Goal: Information Seeking & Learning: Learn about a topic

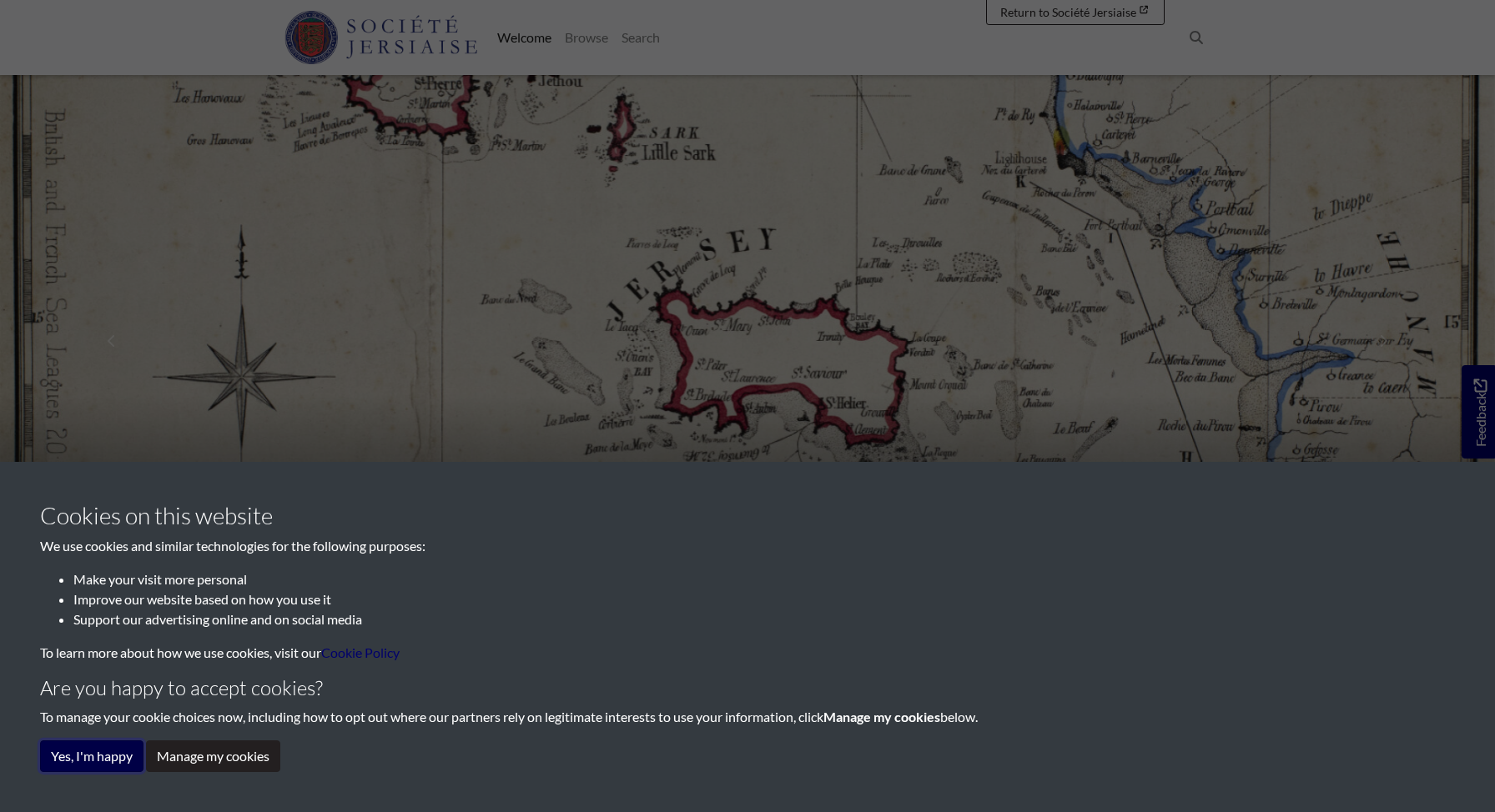
click at [113, 756] on button "Yes, I'm happy" at bounding box center [91, 756] width 103 height 32
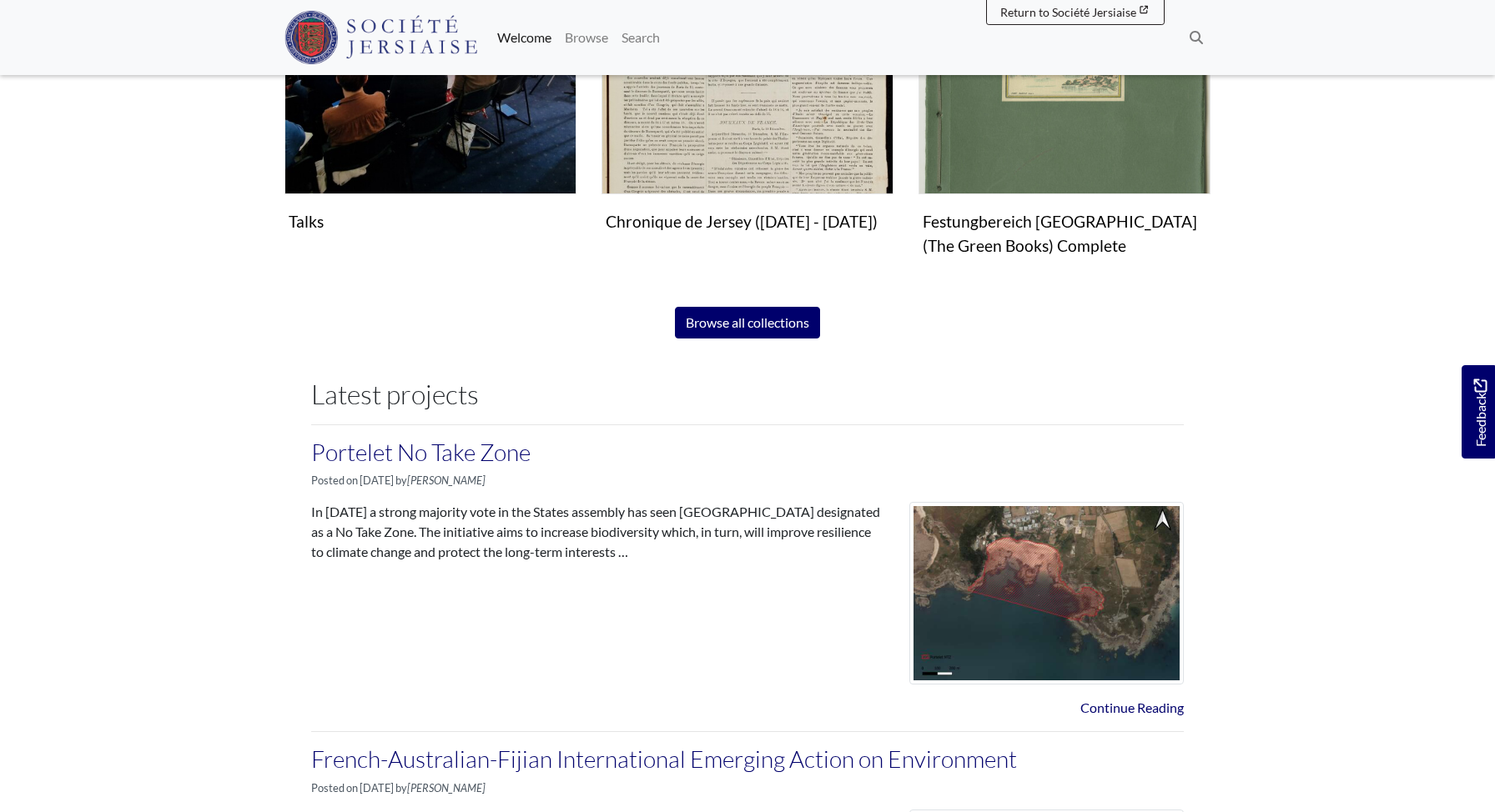
scroll to position [1313, 0]
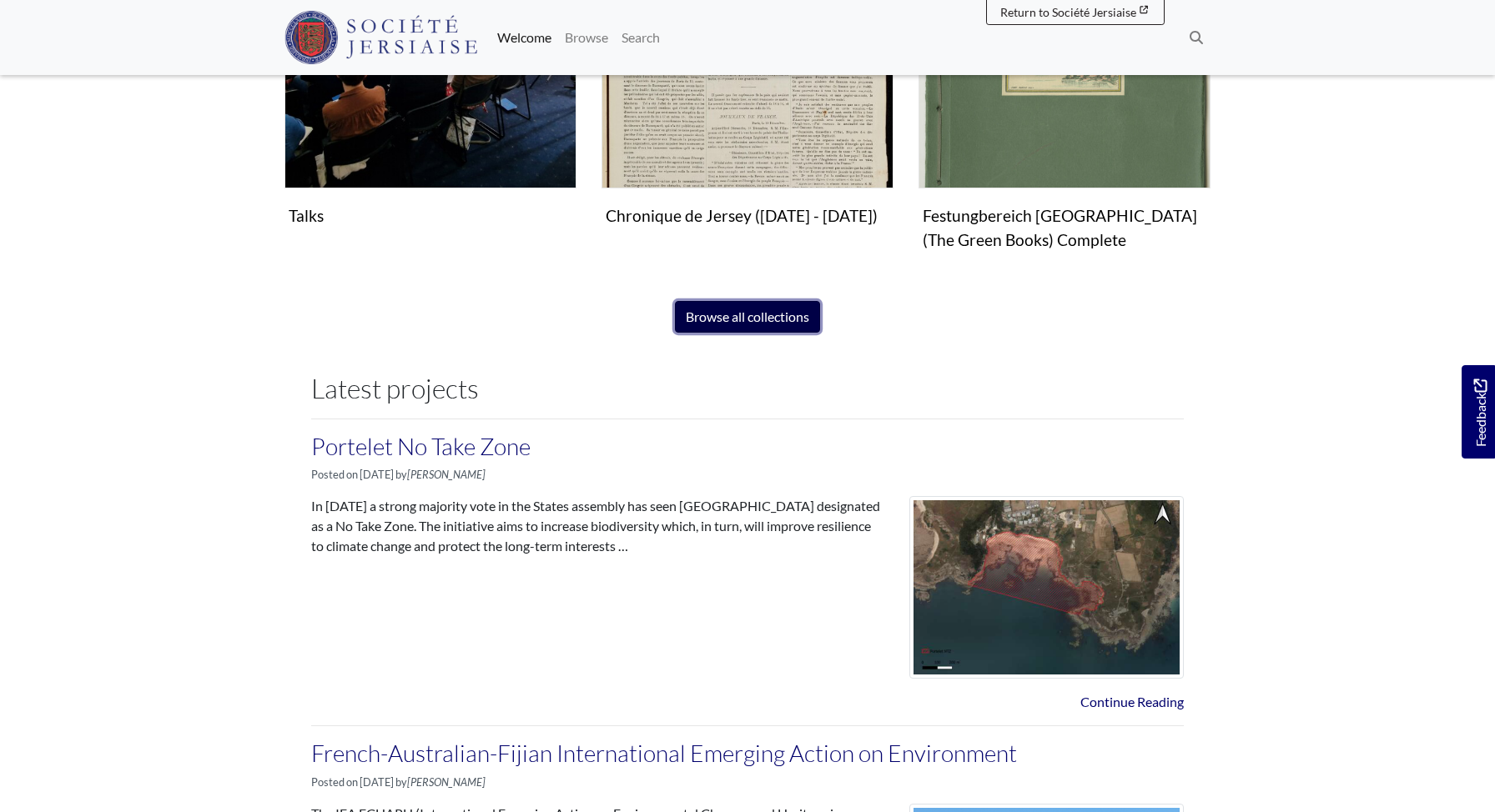
click at [733, 317] on link "Browse all collections" at bounding box center [748, 317] width 145 height 32
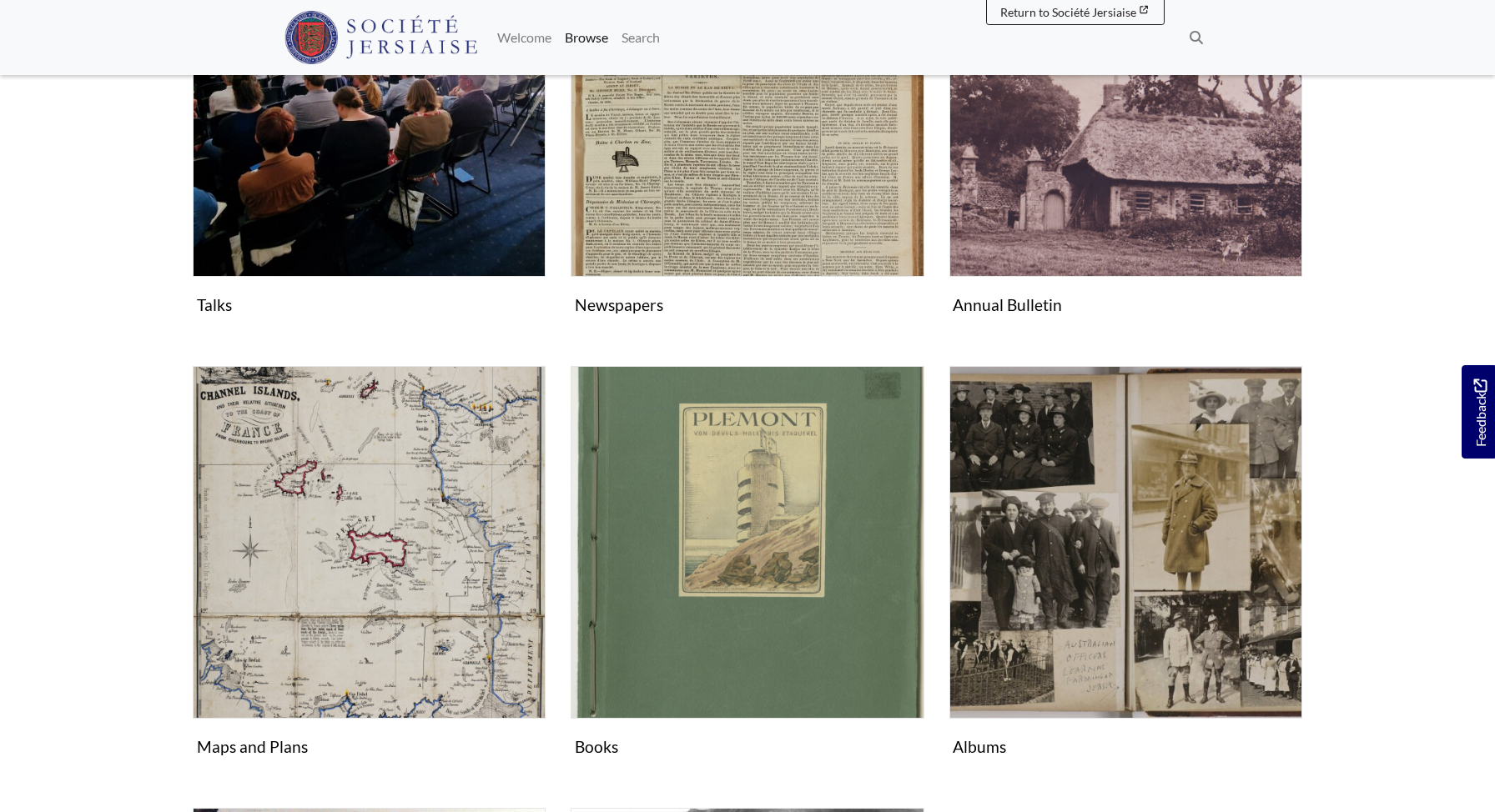
scroll to position [455, 0]
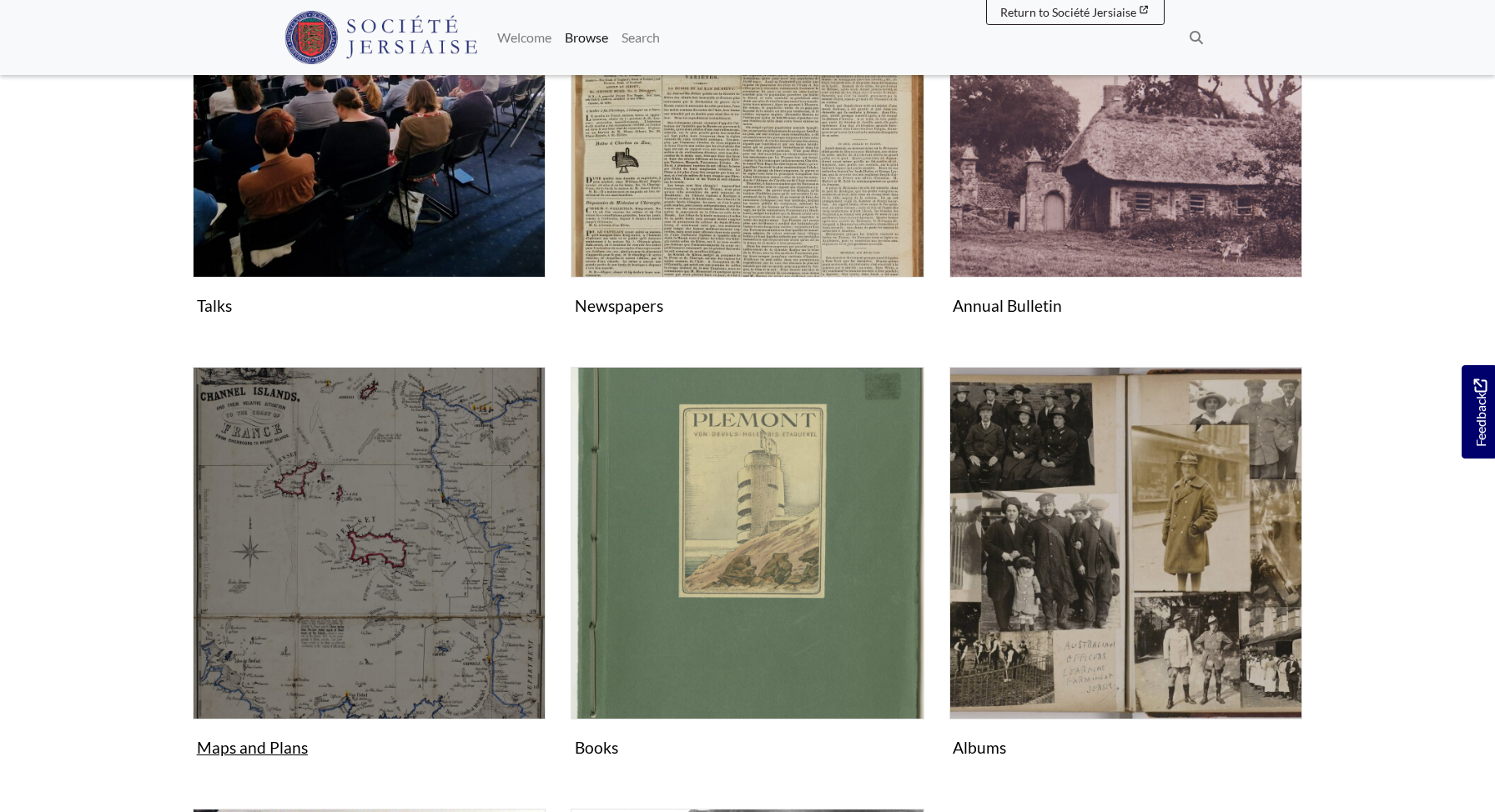
click at [314, 575] on img "Subcollection" at bounding box center [369, 543] width 353 height 353
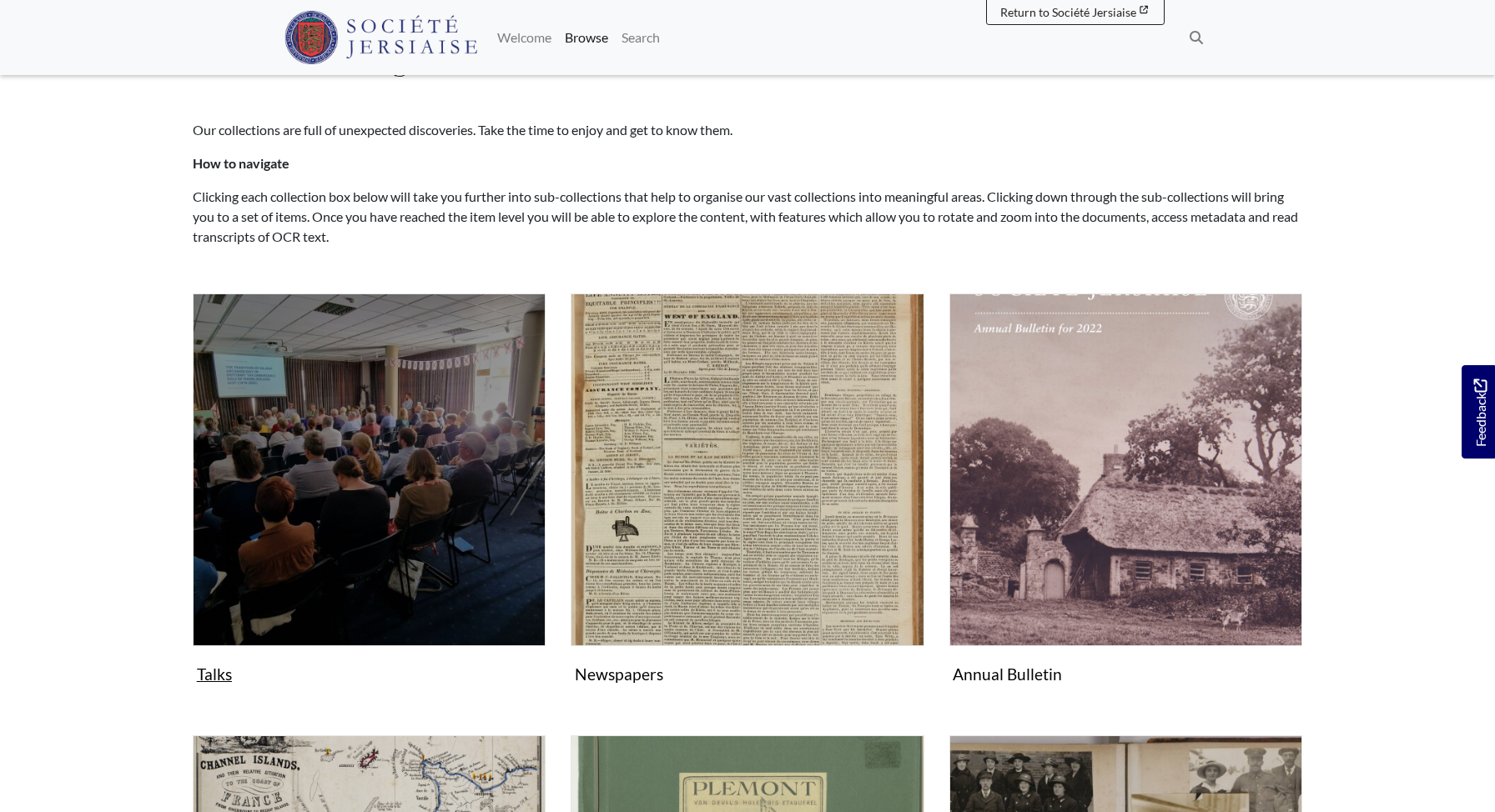
scroll to position [0, 0]
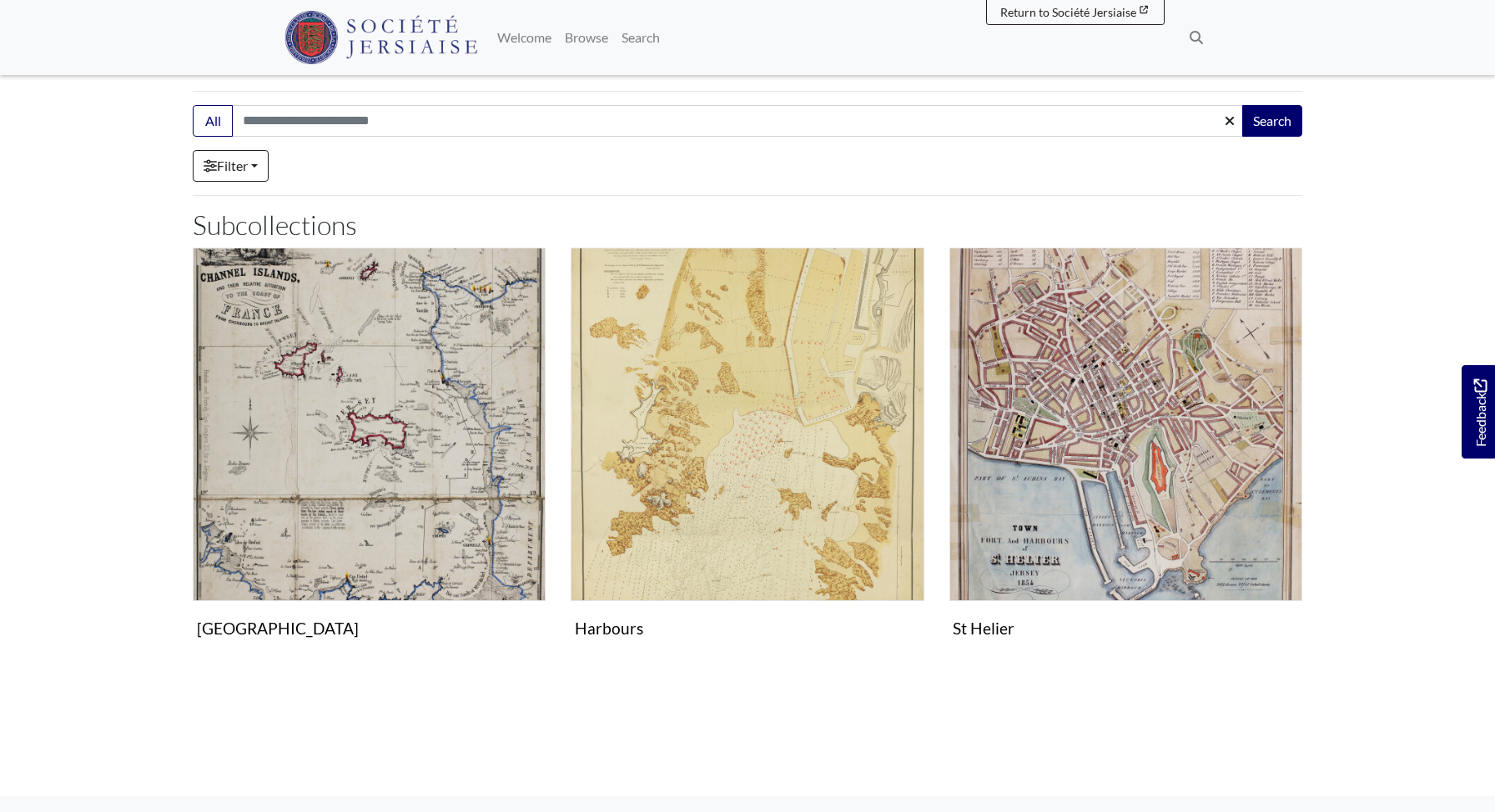
scroll to position [259, 0]
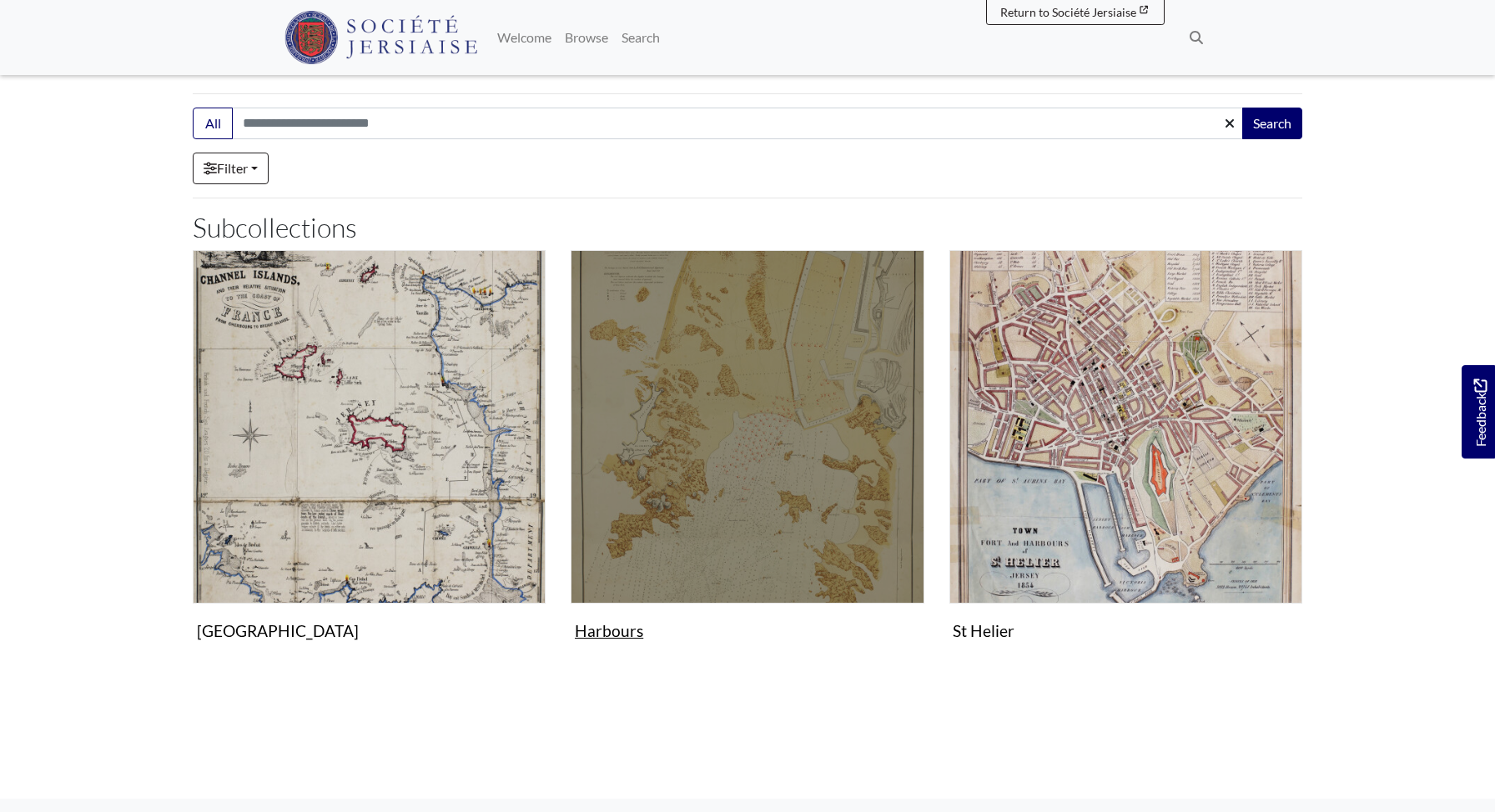
click at [754, 477] on img "Subcollection" at bounding box center [747, 426] width 353 height 353
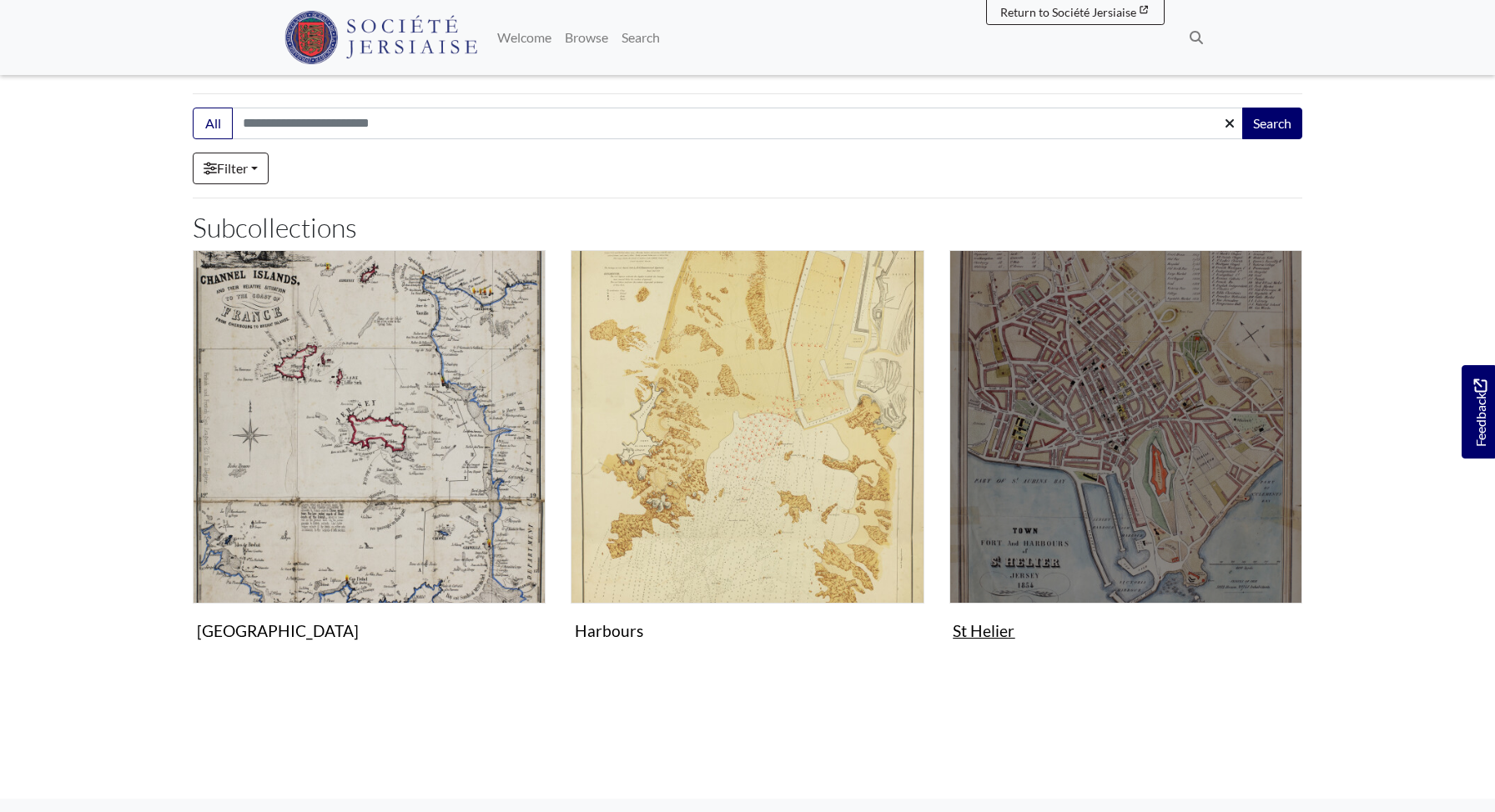
click at [1122, 492] on img "Subcollection" at bounding box center [1126, 426] width 353 height 353
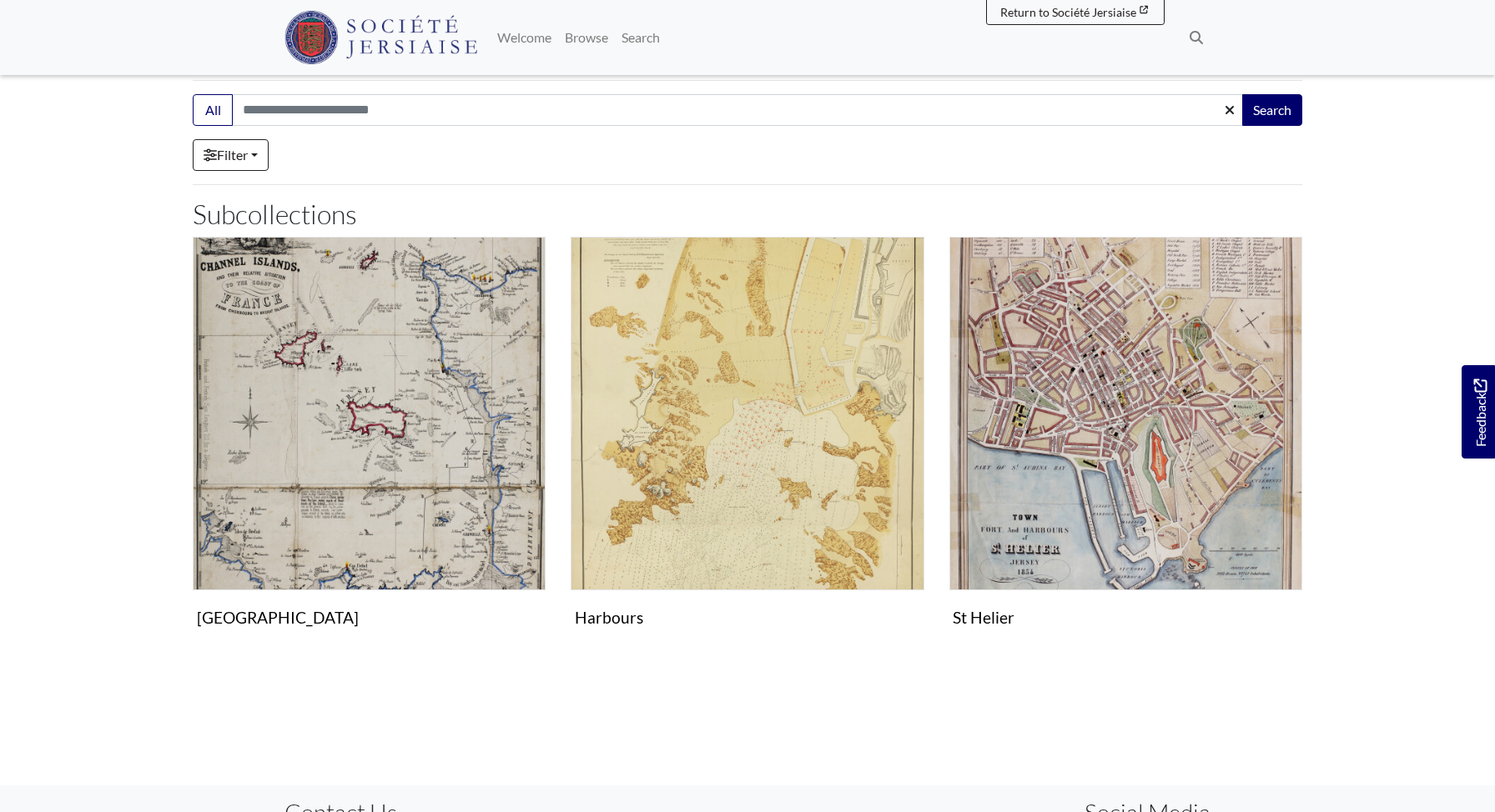
scroll to position [279, 0]
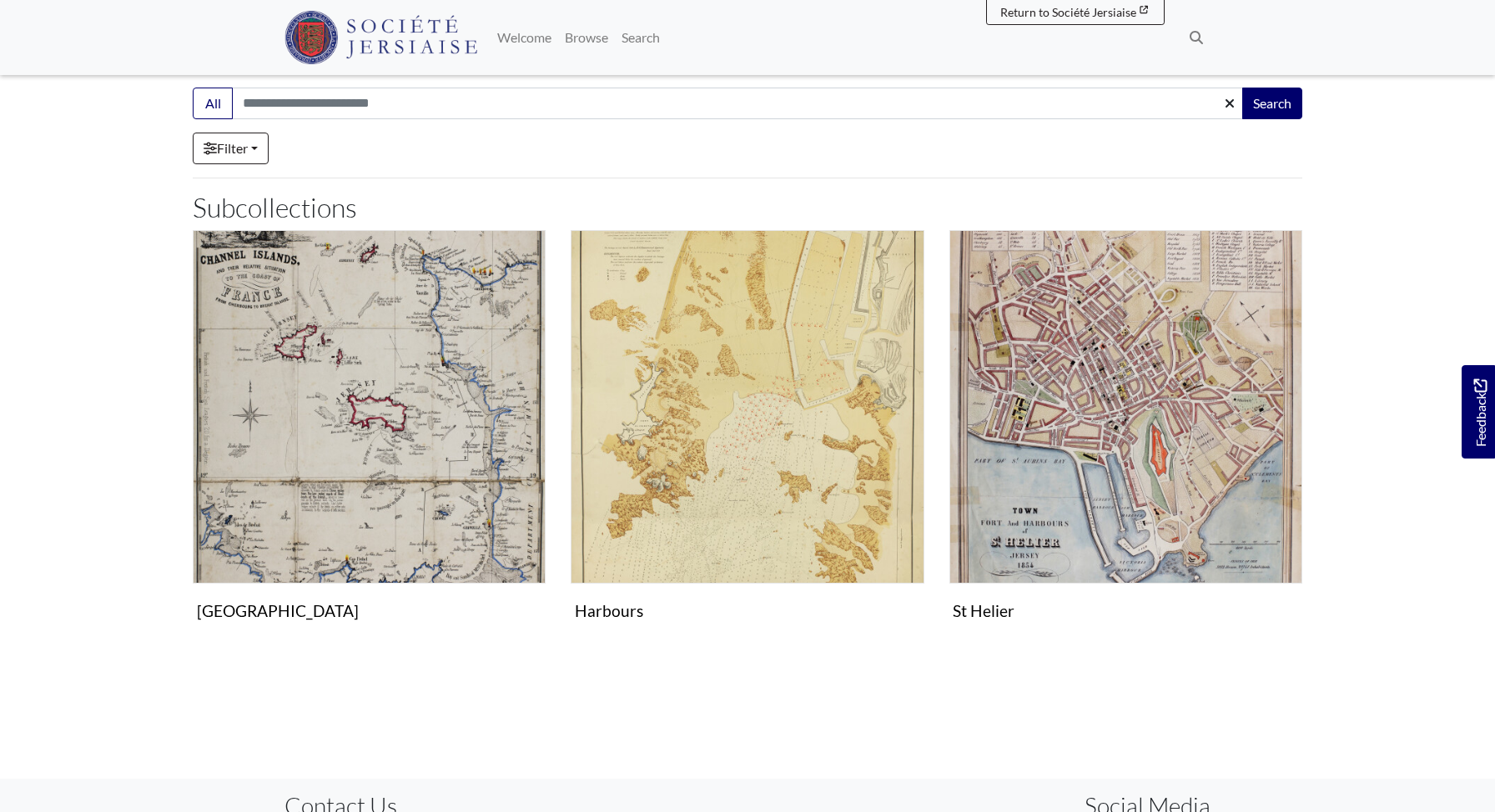
click at [98, 508] on body "Menu" at bounding box center [747, 363] width 1495 height 1283
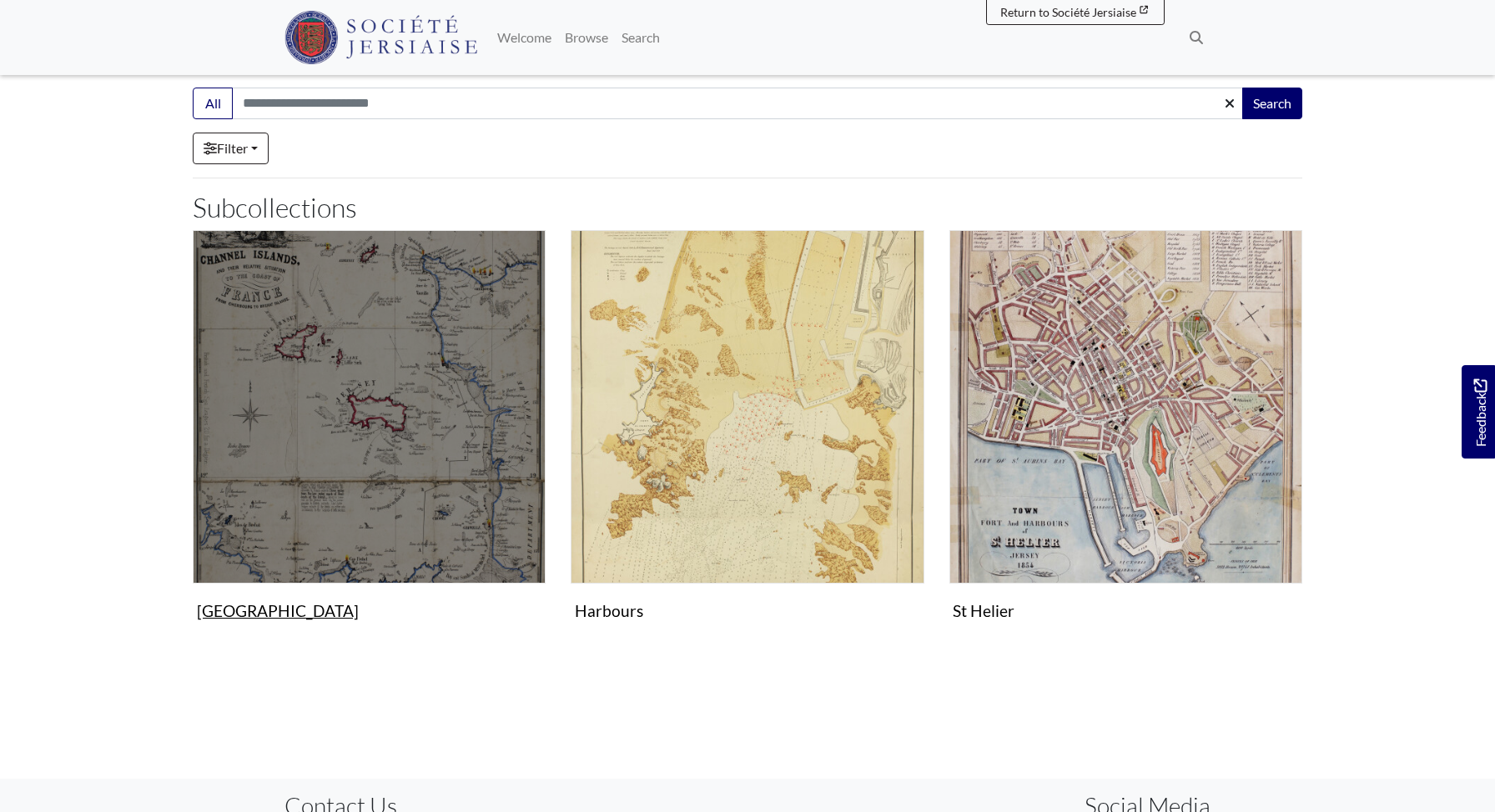
click at [384, 448] on img "Subcollection" at bounding box center [369, 406] width 353 height 353
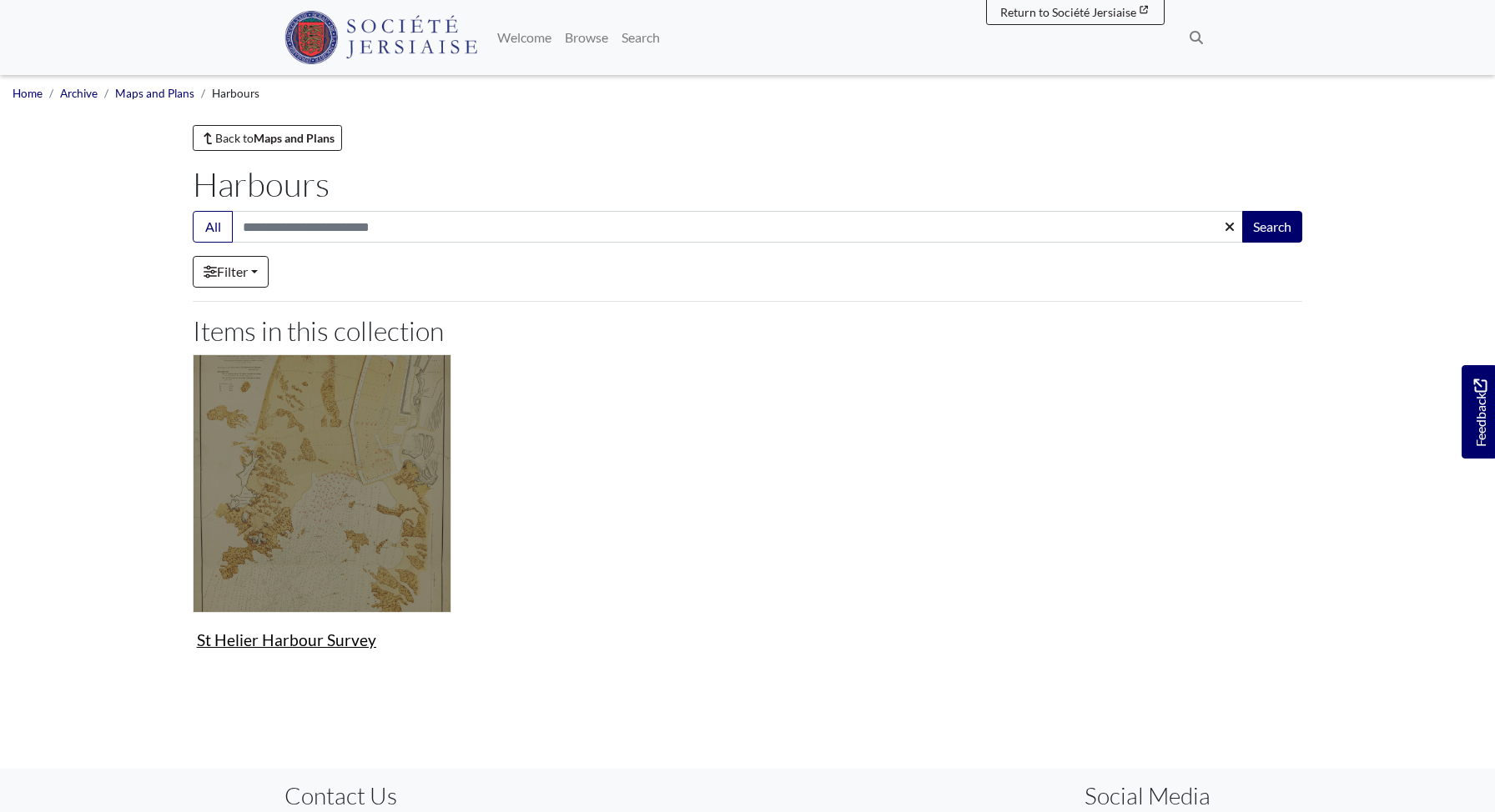
click at [325, 448] on img "Items in this Collection" at bounding box center [321, 484] width 259 height 259
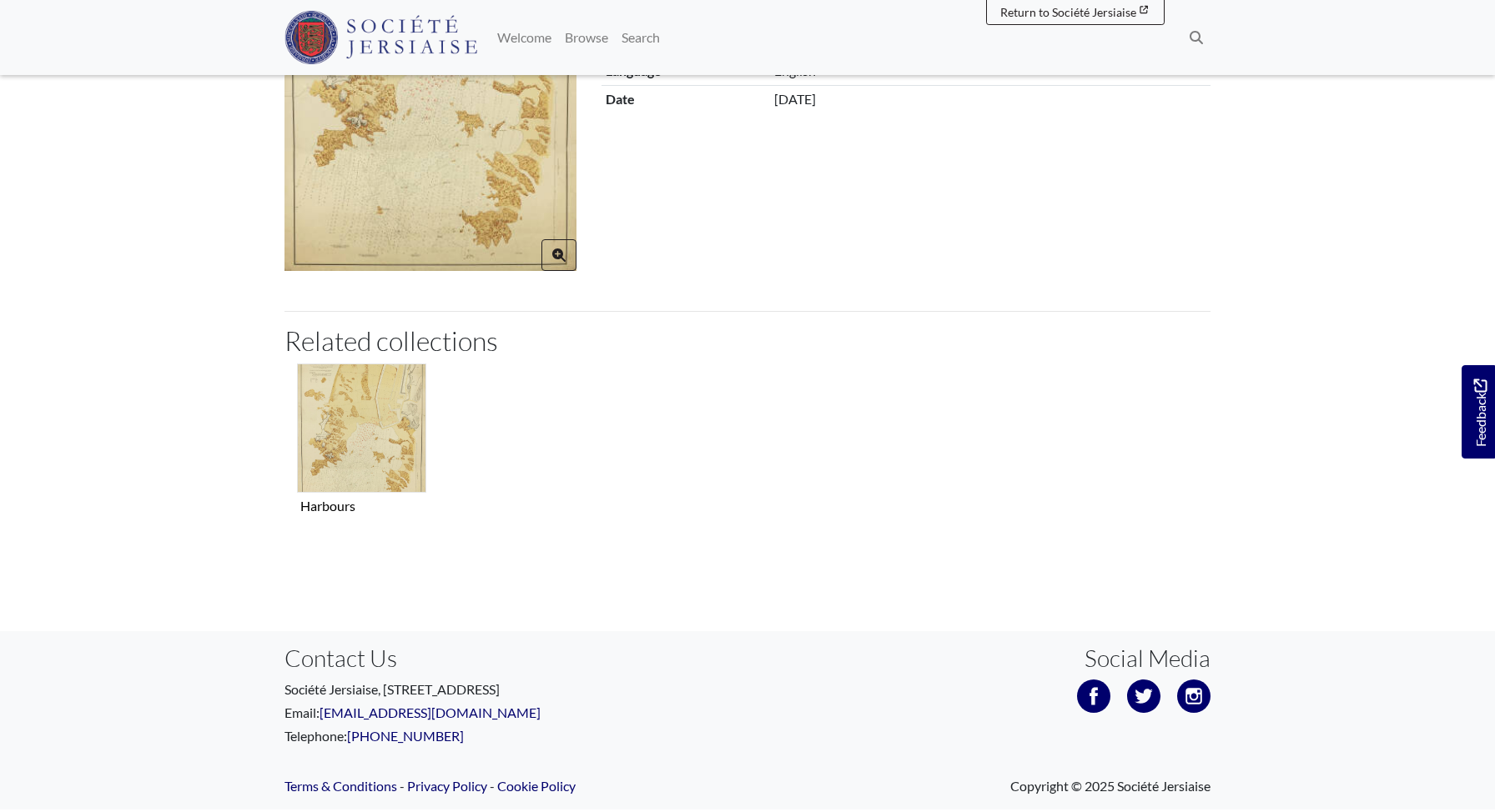
scroll to position [383, 0]
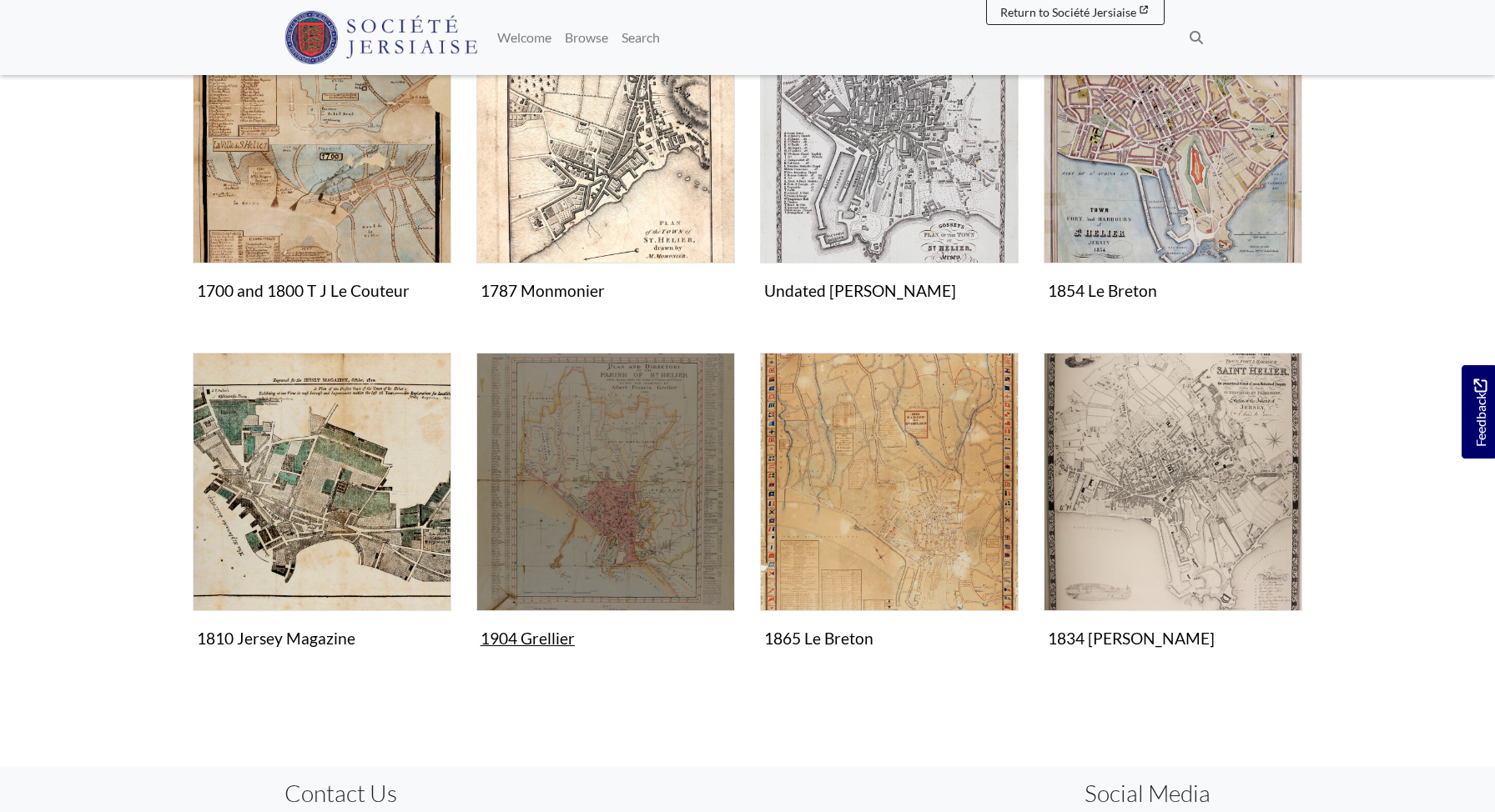
scroll to position [438, 0]
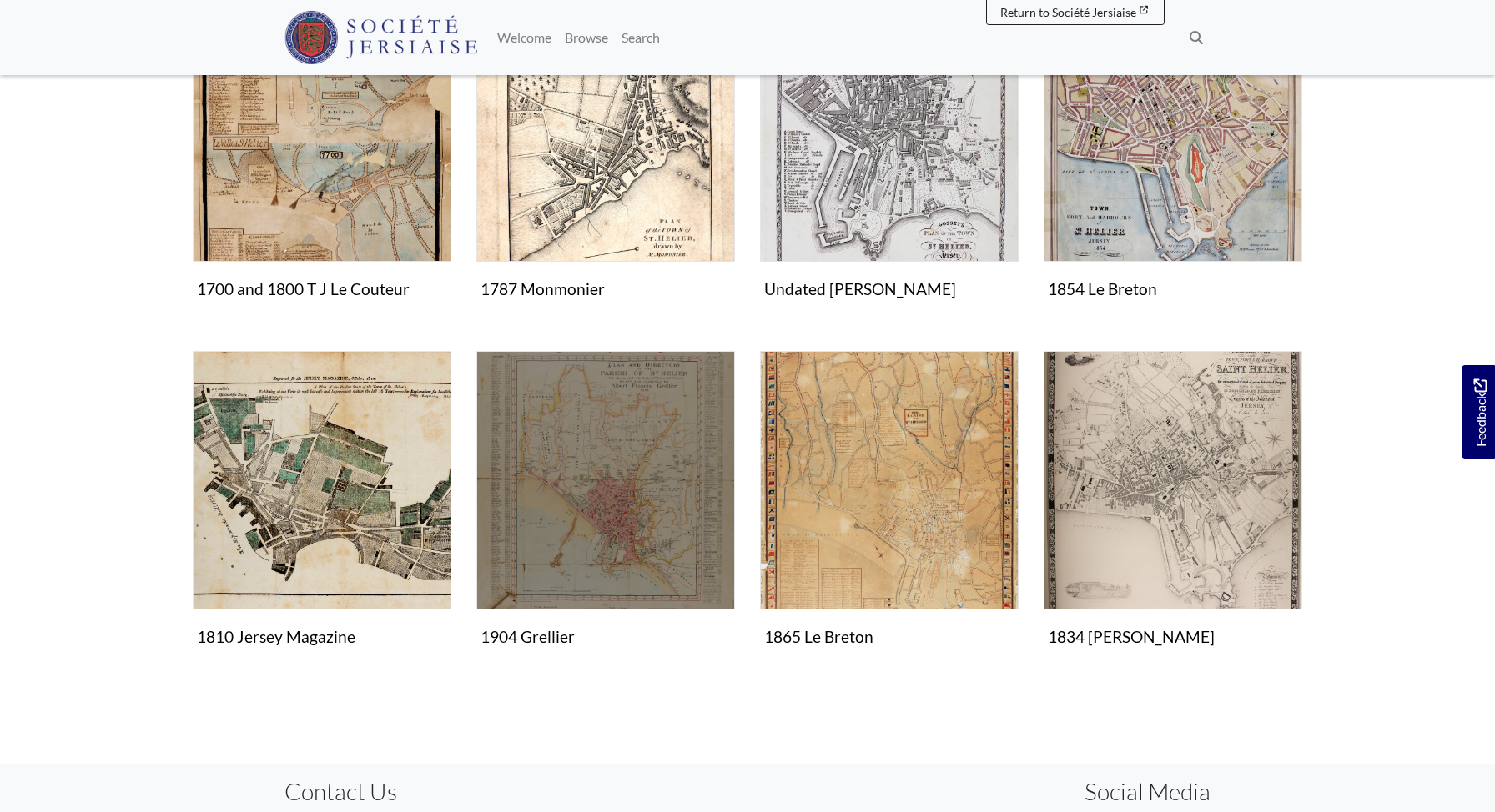
click at [614, 497] on img "Items in this Collection" at bounding box center [605, 480] width 259 height 259
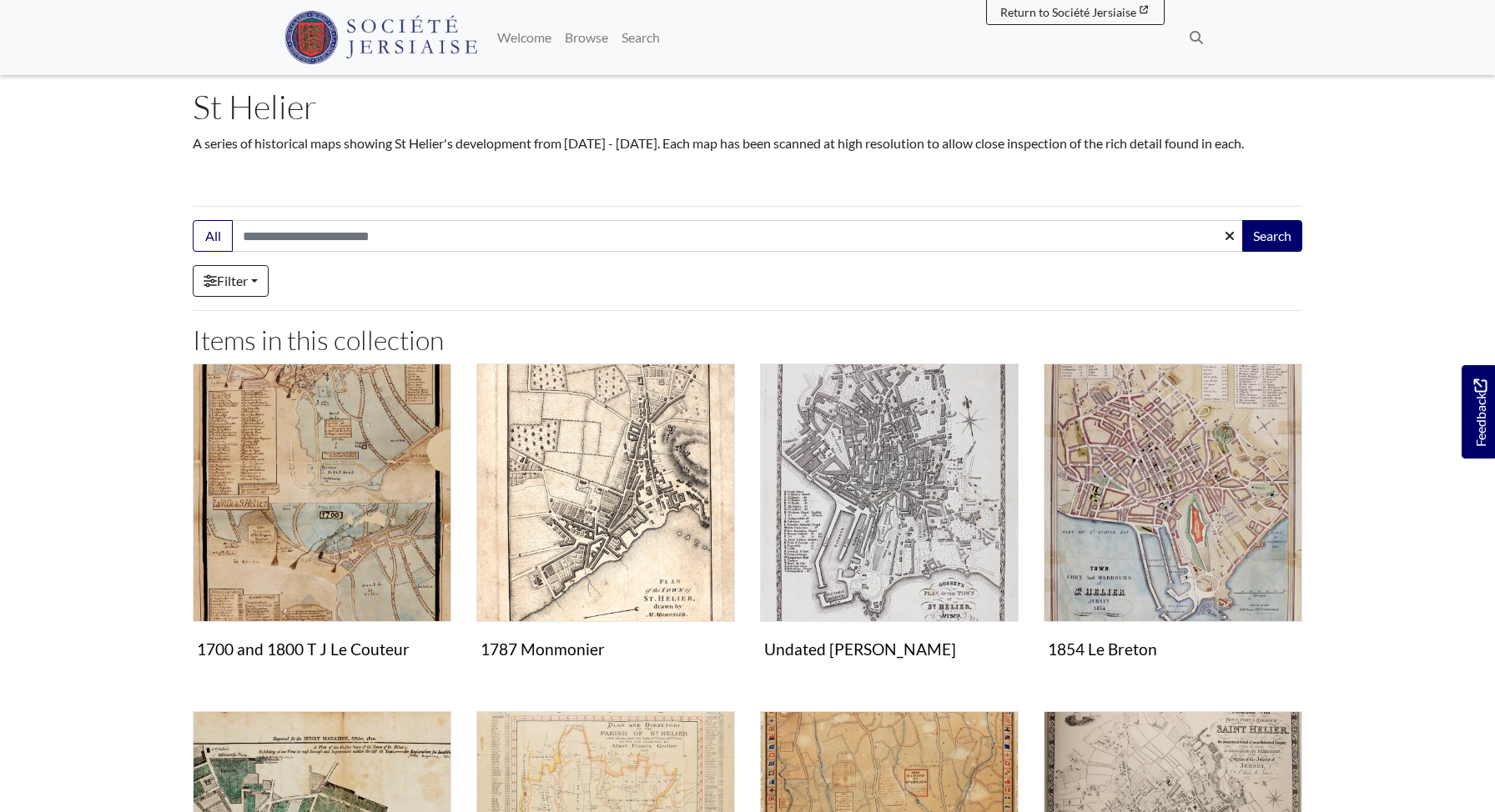
scroll to position [0, 0]
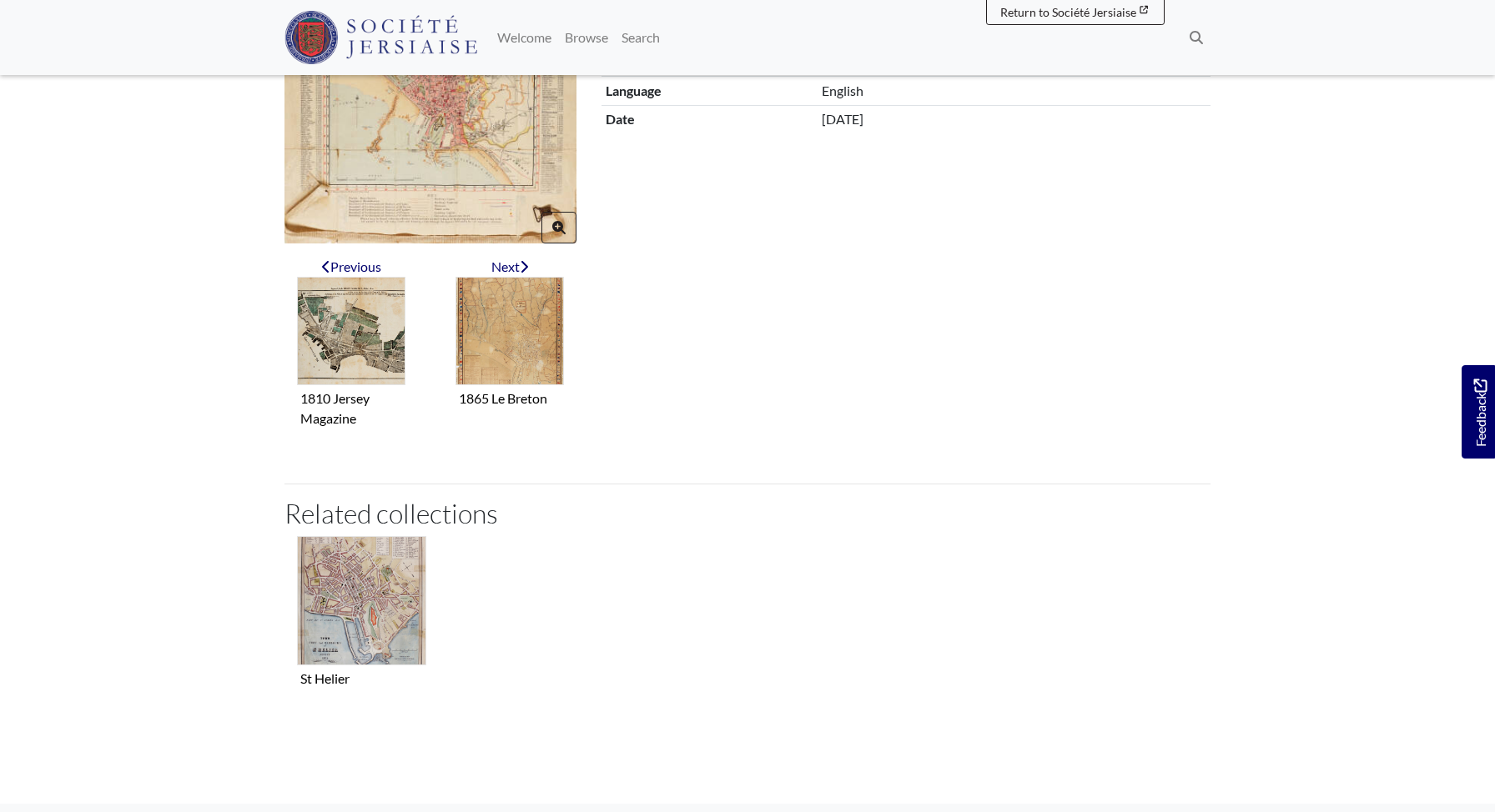
scroll to position [297, 0]
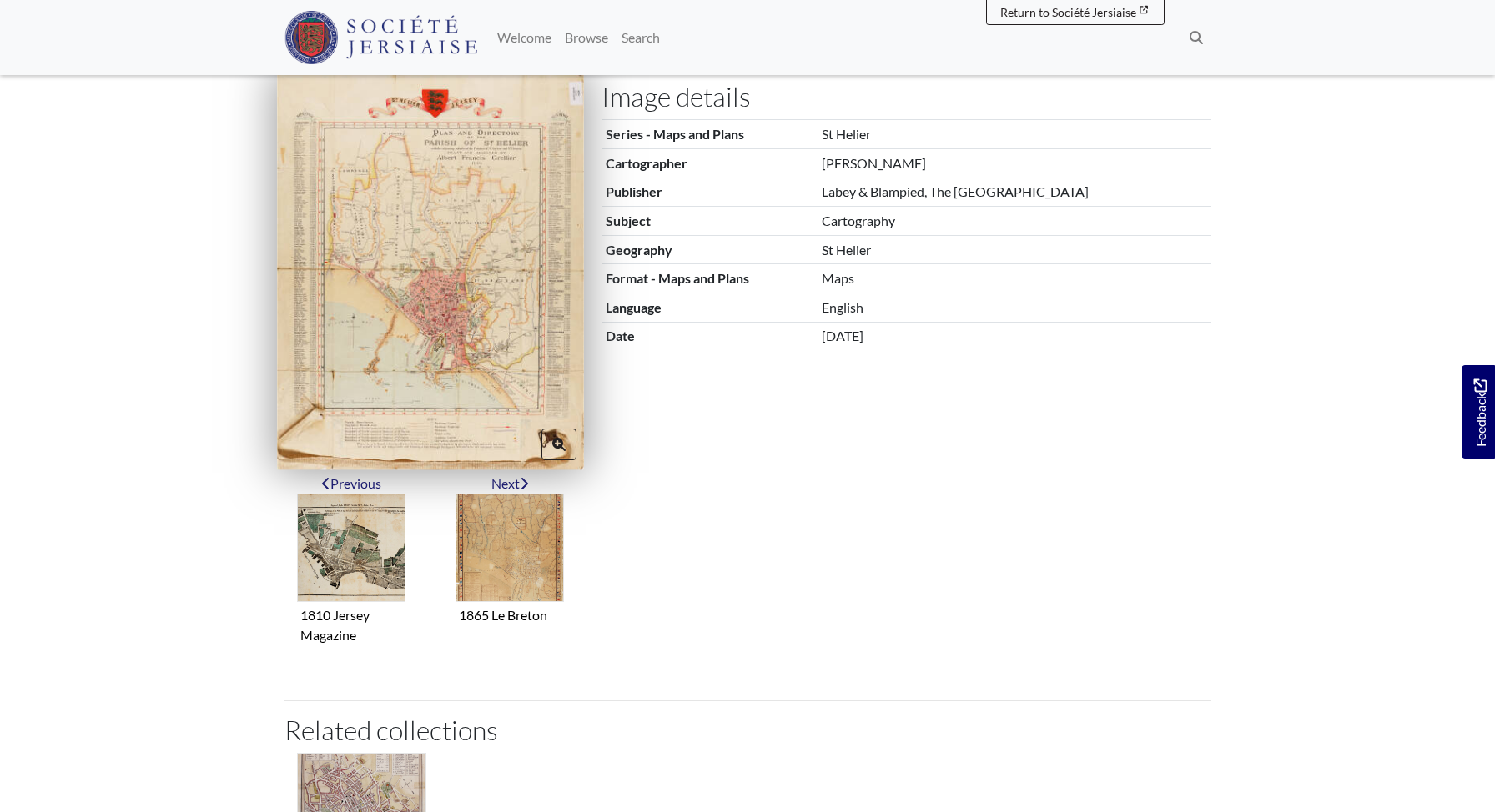
click at [385, 296] on img at bounding box center [431, 270] width 308 height 398
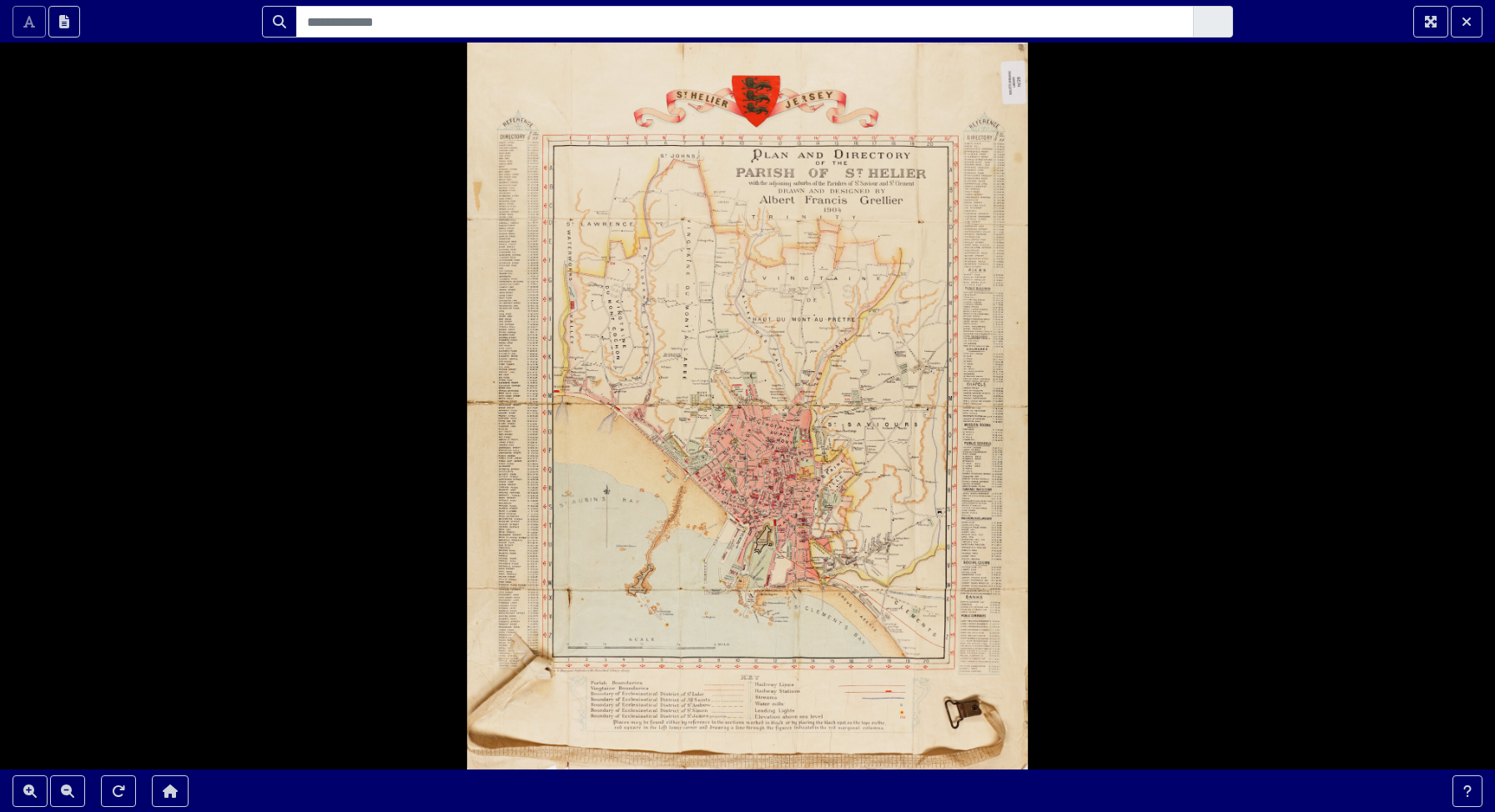
scroll to position [0, 0]
click at [766, 495] on div at bounding box center [747, 406] width 1495 height 812
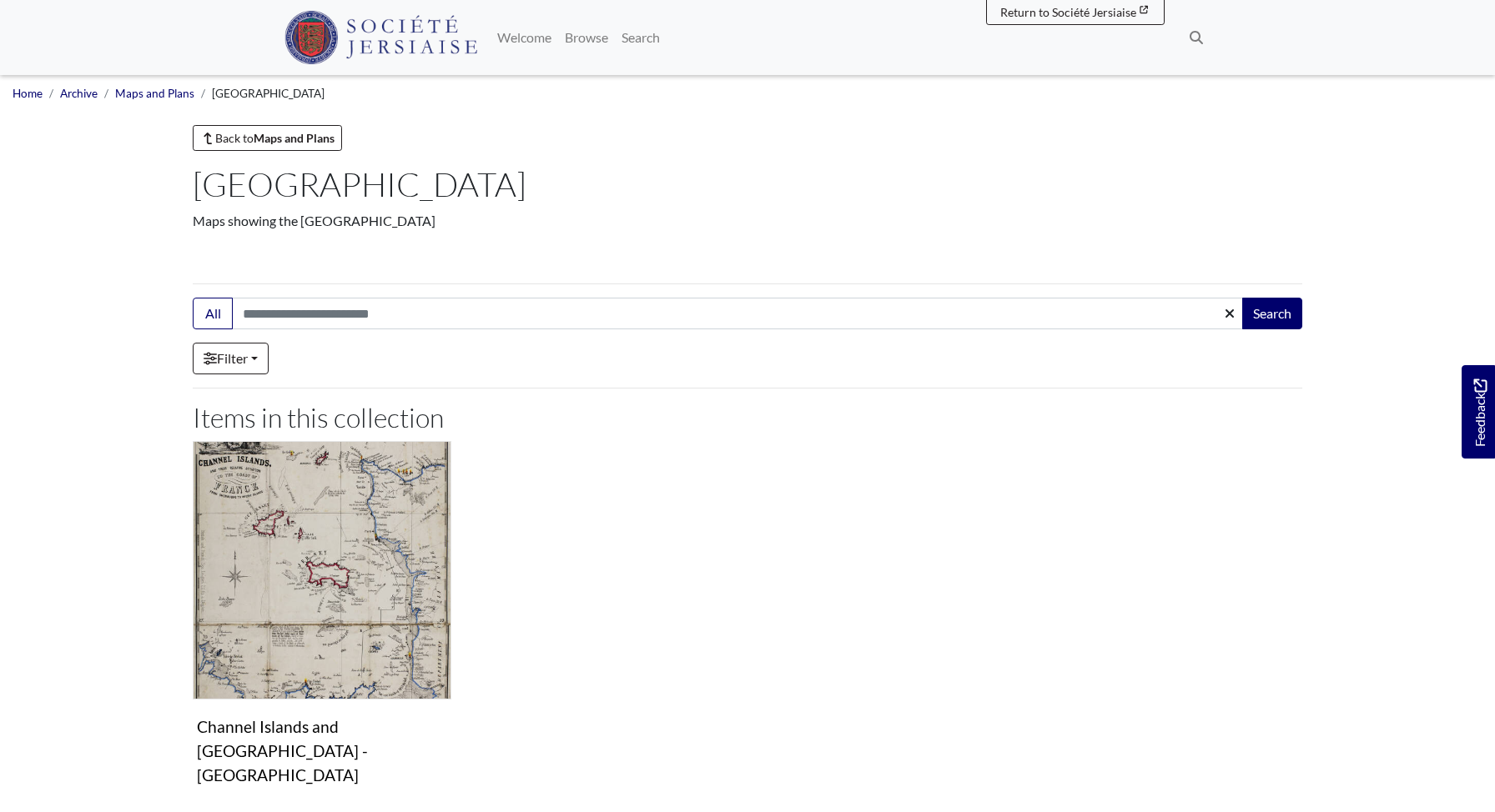
scroll to position [291, 0]
